Goal: Task Accomplishment & Management: Manage account settings

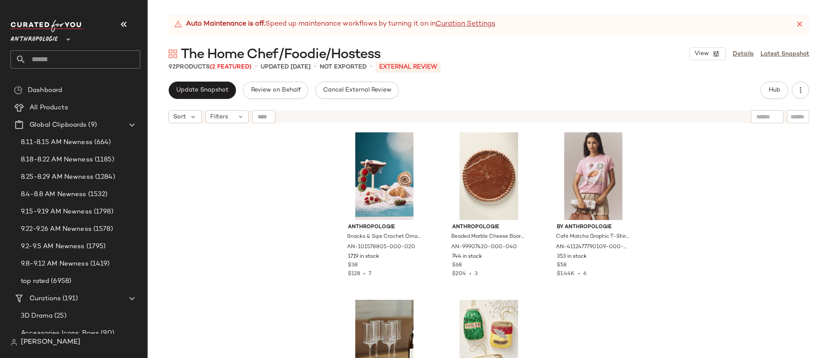
click at [511, 63] on div "92 Products (2 Featured) • updated Sep 23rd • Not Exported • External REVIEW" at bounding box center [489, 67] width 682 height 9
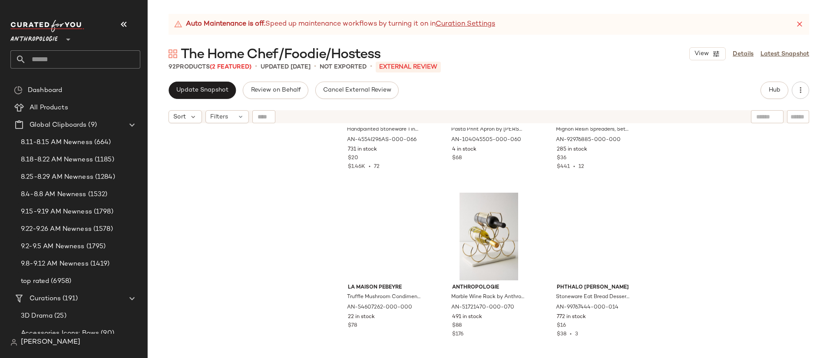
scroll to position [473, 0]
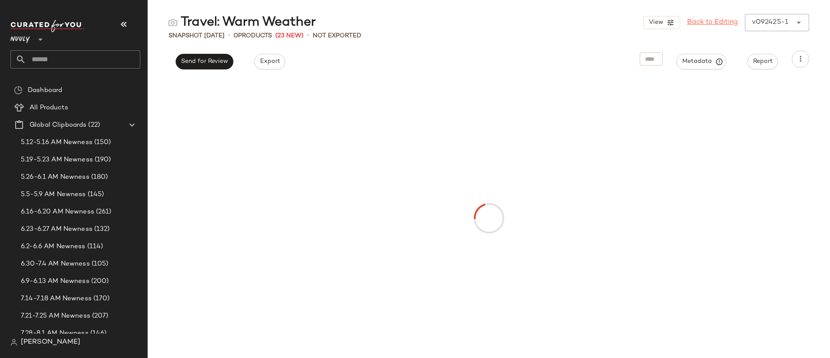
click at [721, 22] on link "Back to Editing" at bounding box center [712, 22] width 51 height 10
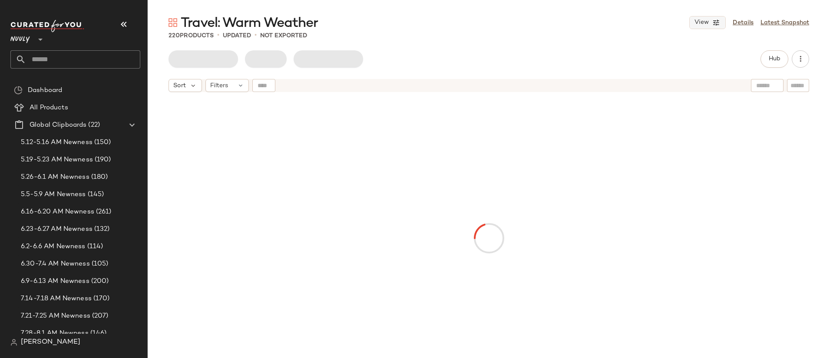
drag, startPoint x: 738, startPoint y: 23, endPoint x: 722, endPoint y: 28, distance: 16.4
click at [738, 23] on link "Details" at bounding box center [743, 22] width 21 height 9
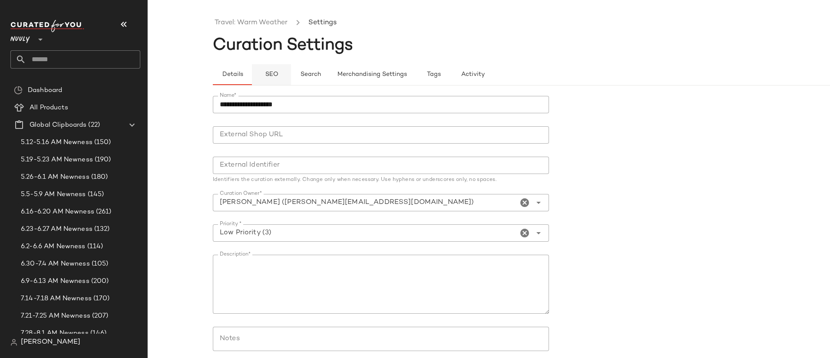
click at [276, 70] on button "SEO" at bounding box center [271, 74] width 39 height 21
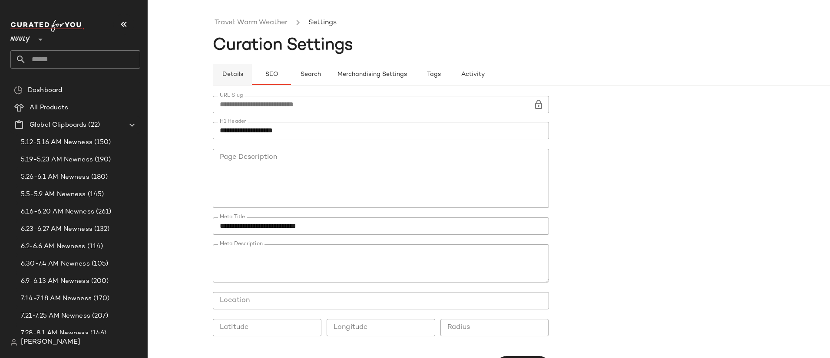
click at [245, 71] on button "Details" at bounding box center [232, 74] width 39 height 21
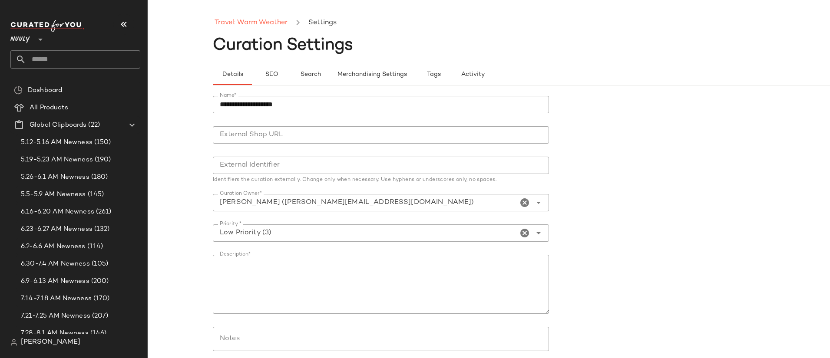
click at [258, 24] on link "Travel: Warm Weather" at bounding box center [251, 22] width 73 height 11
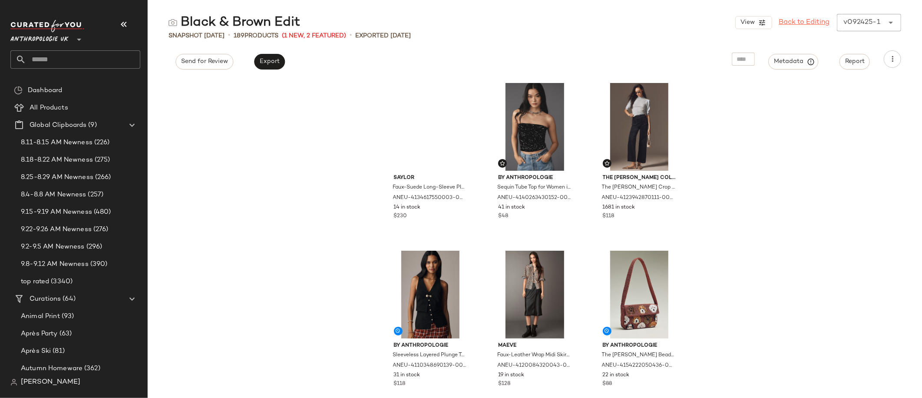
click at [808, 23] on link "Back to Editing" at bounding box center [804, 22] width 51 height 10
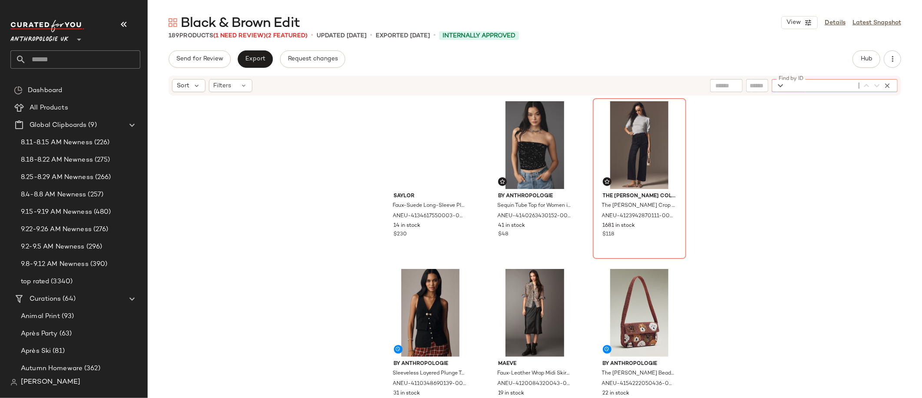
paste input "**********"
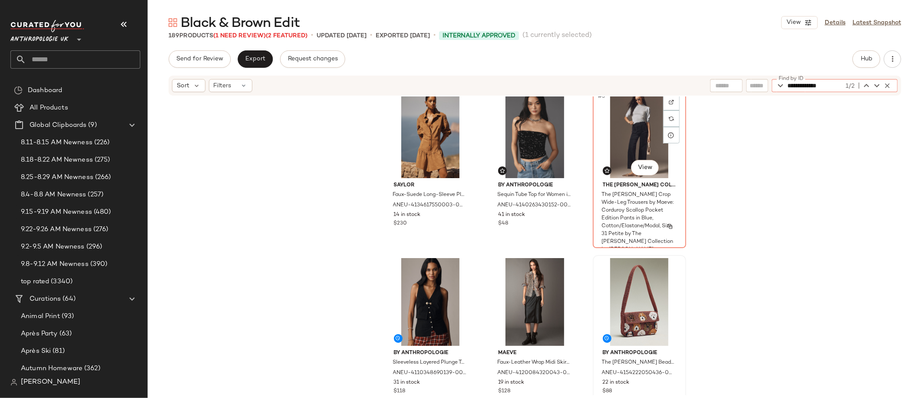
scroll to position [59, 0]
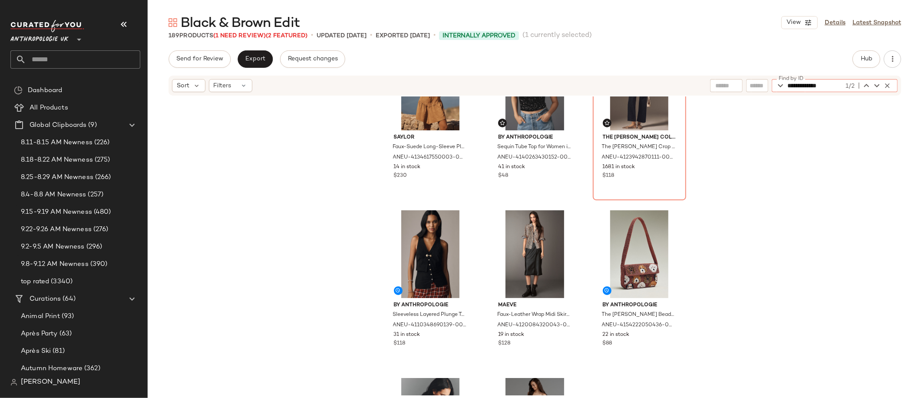
type input "**********"
